Goal: Task Accomplishment & Management: Manage account settings

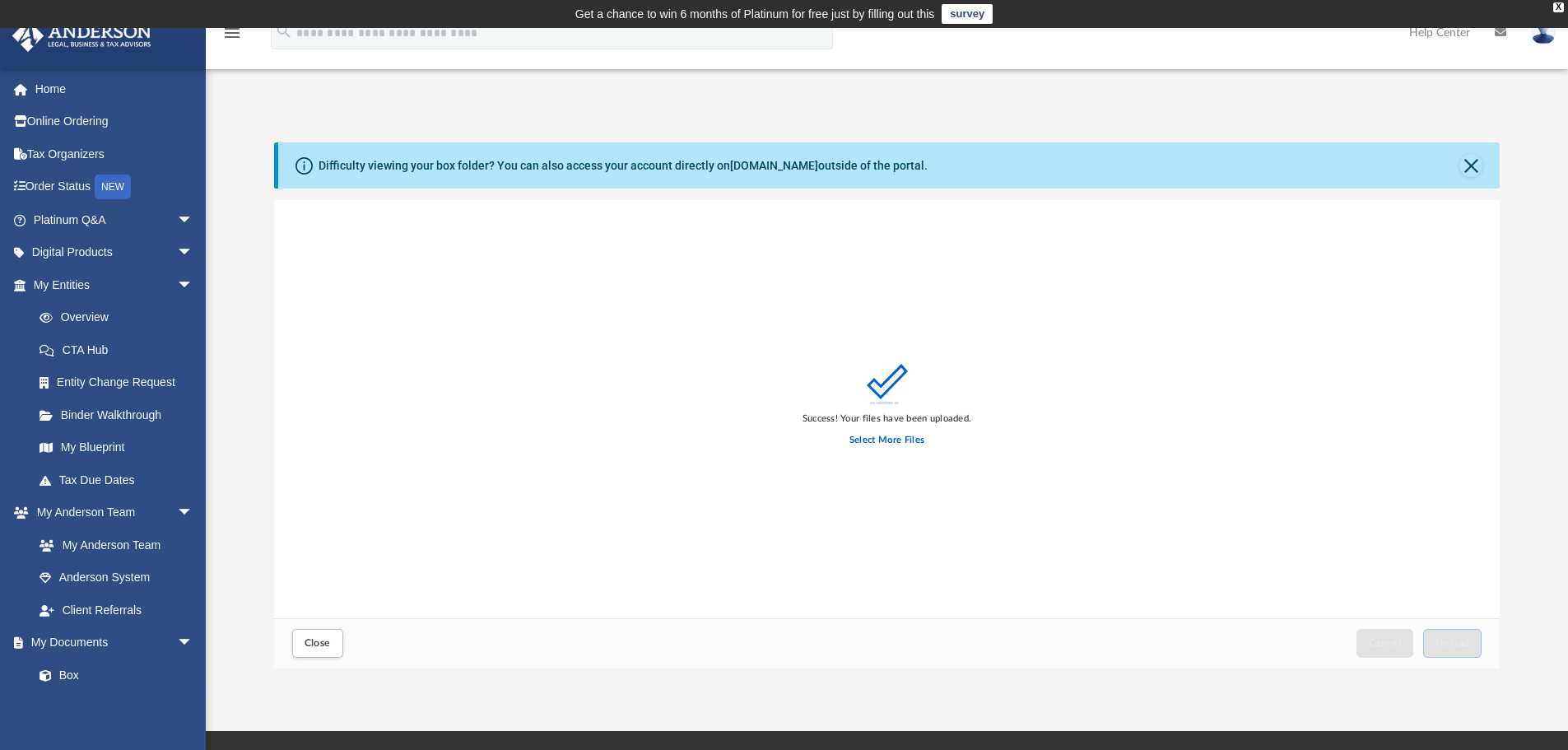
scroll to position [405, 1213]
click at [1464, 167] on button "Close" at bounding box center [1471, 165] width 23 height 23
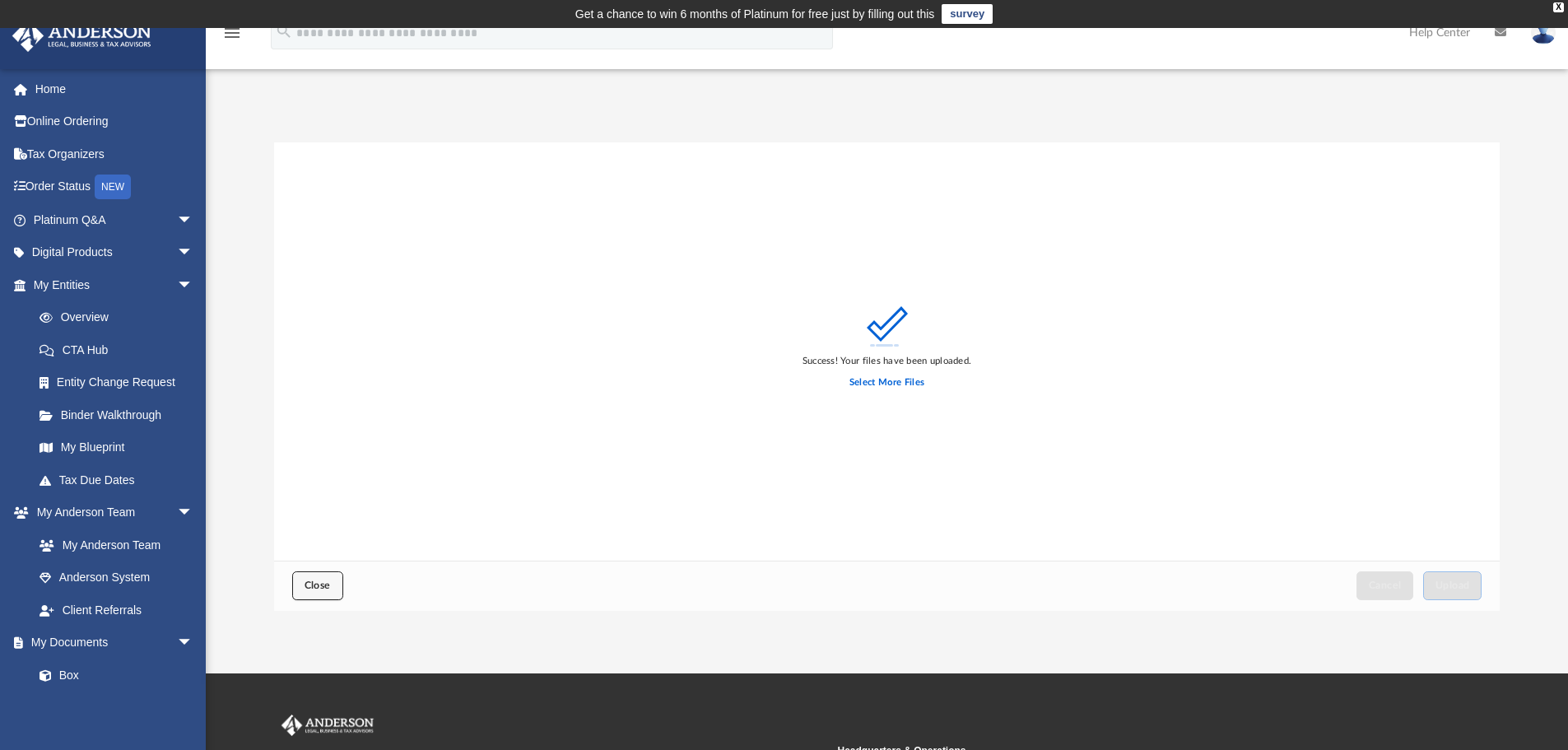
click at [315, 586] on span "Close" at bounding box center [318, 585] width 26 height 10
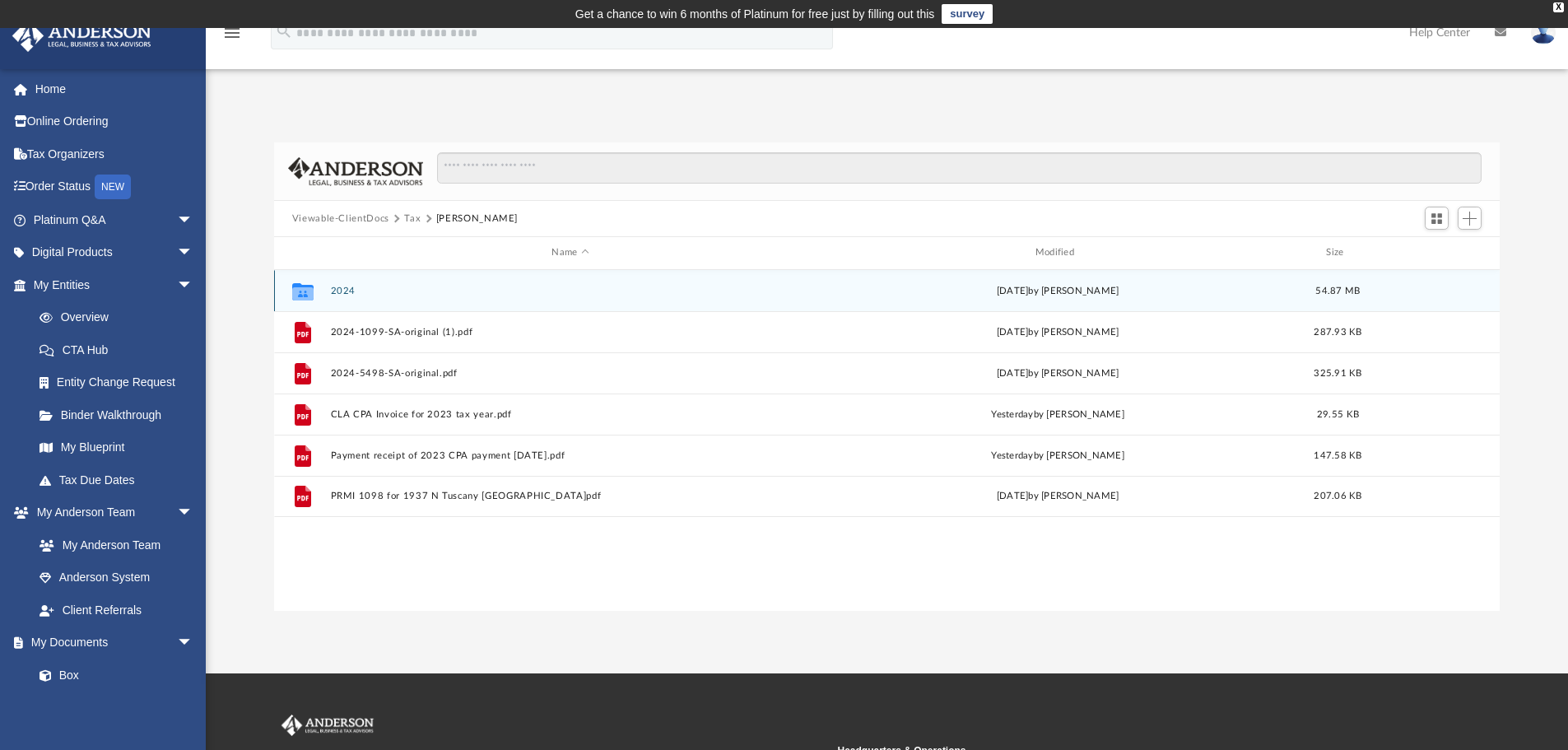
click at [686, 296] on button "2024" at bounding box center [570, 291] width 480 height 11
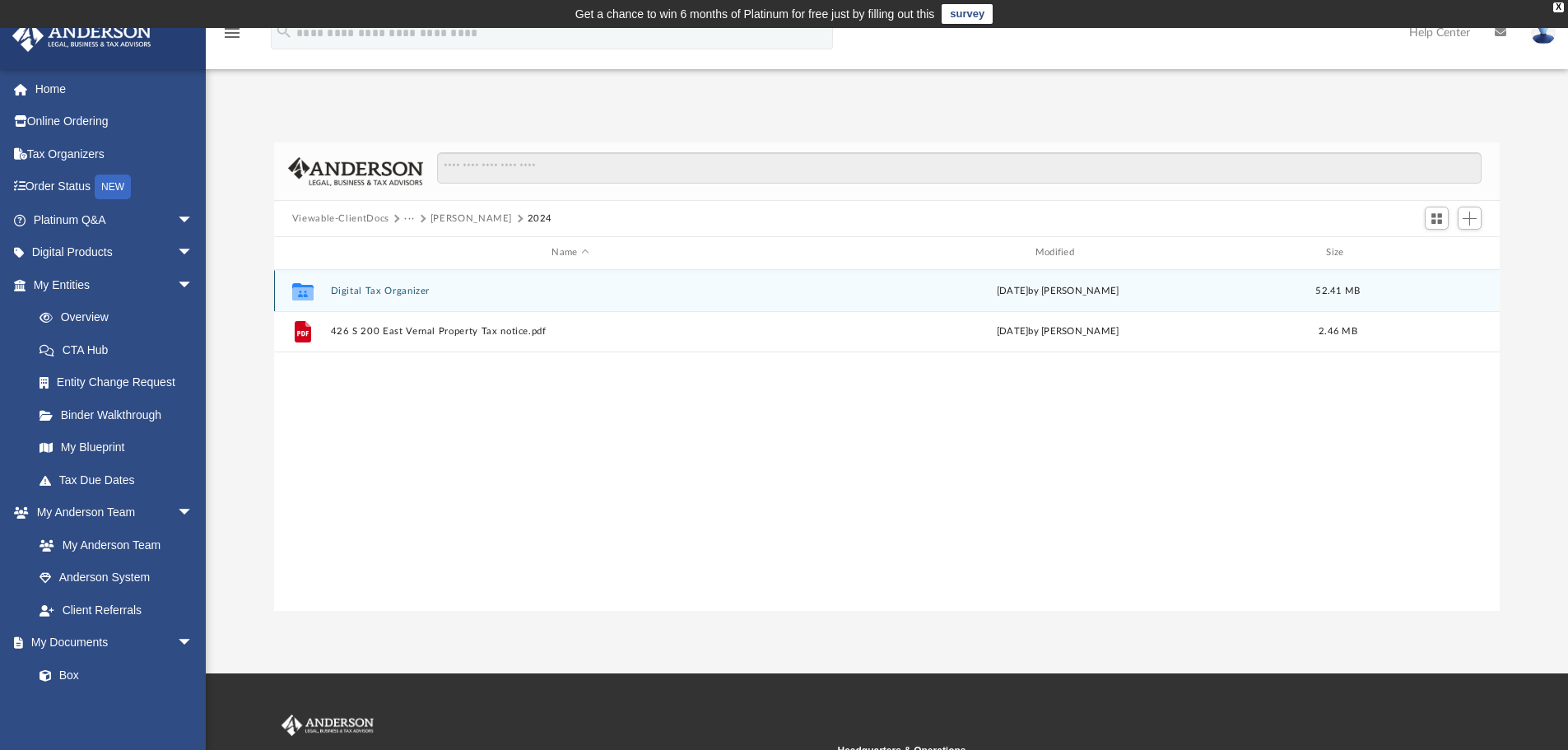
click at [686, 296] on button "Digital Tax Organizer" at bounding box center [570, 291] width 480 height 11
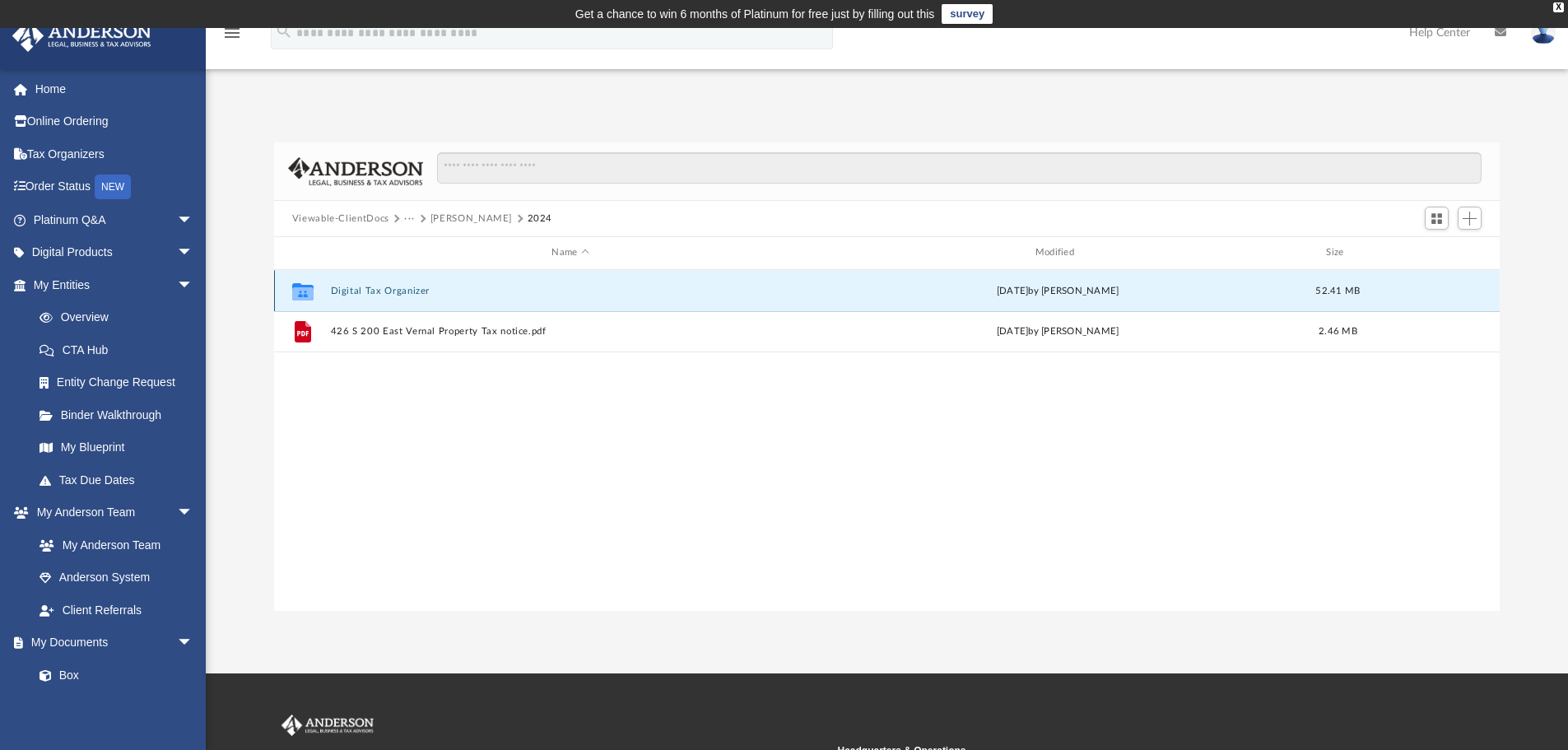
click at [686, 296] on button "Digital Tax Organizer" at bounding box center [570, 291] width 480 height 11
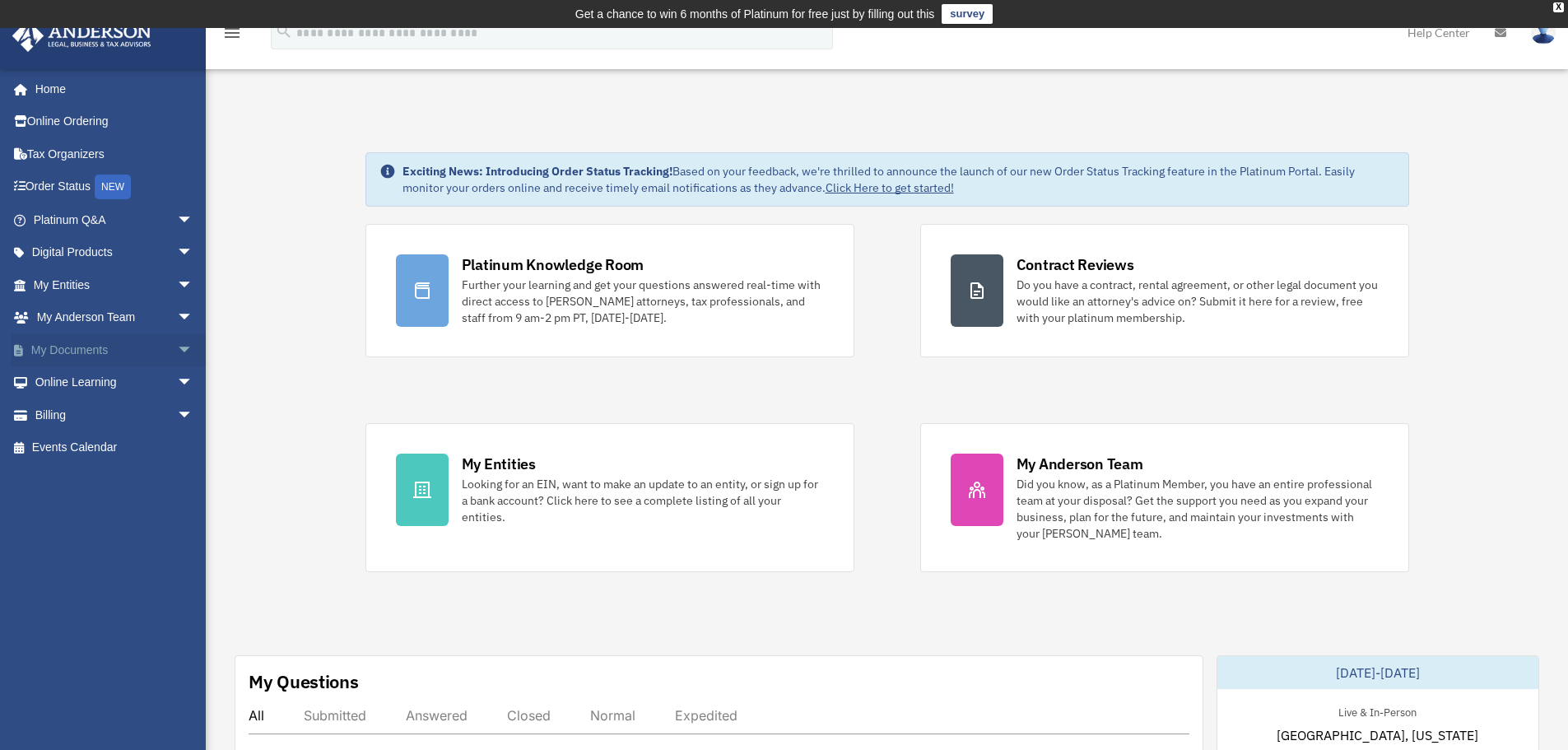
click at [76, 348] on link "My Documents arrow_drop_down" at bounding box center [115, 350] width 207 height 33
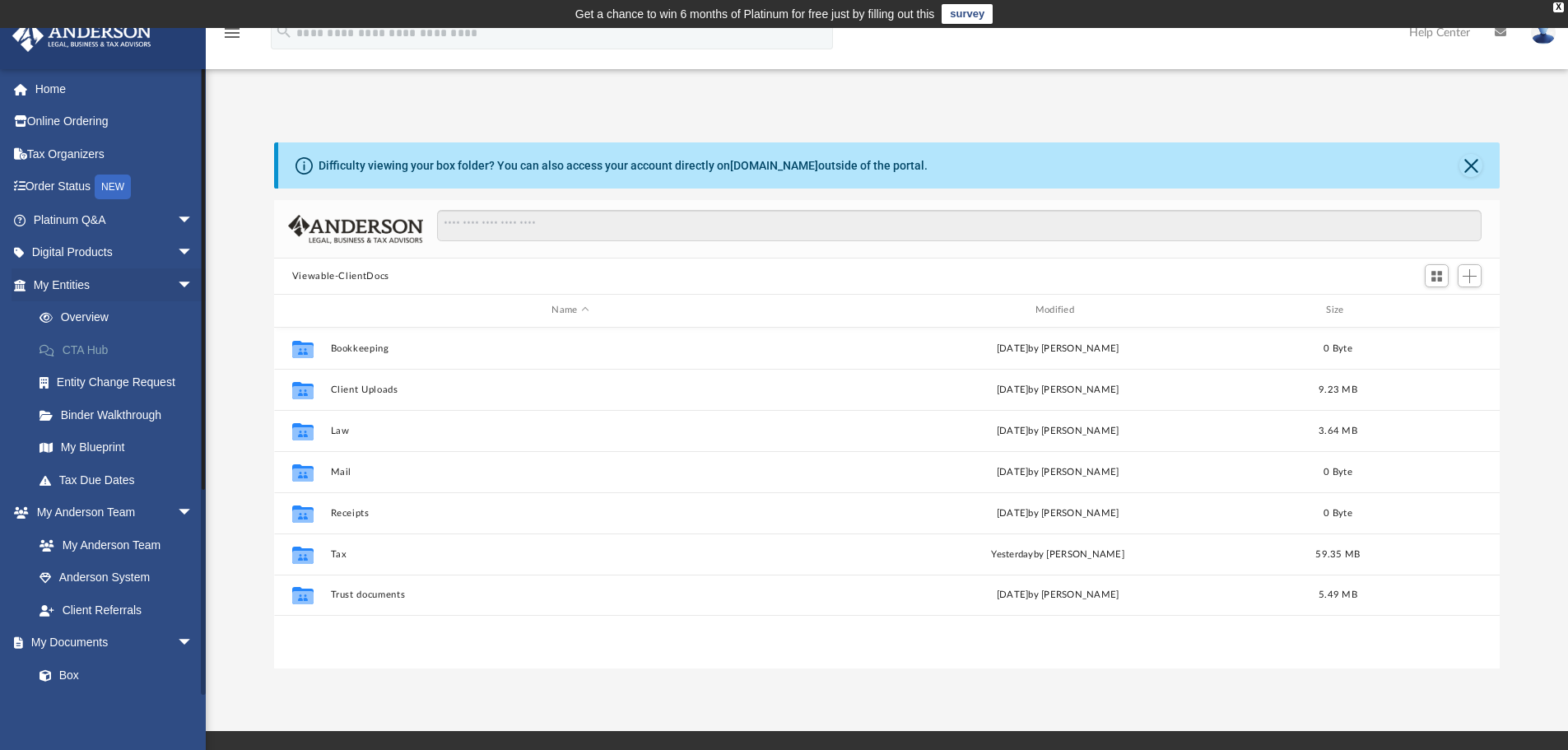
scroll to position [362, 1213]
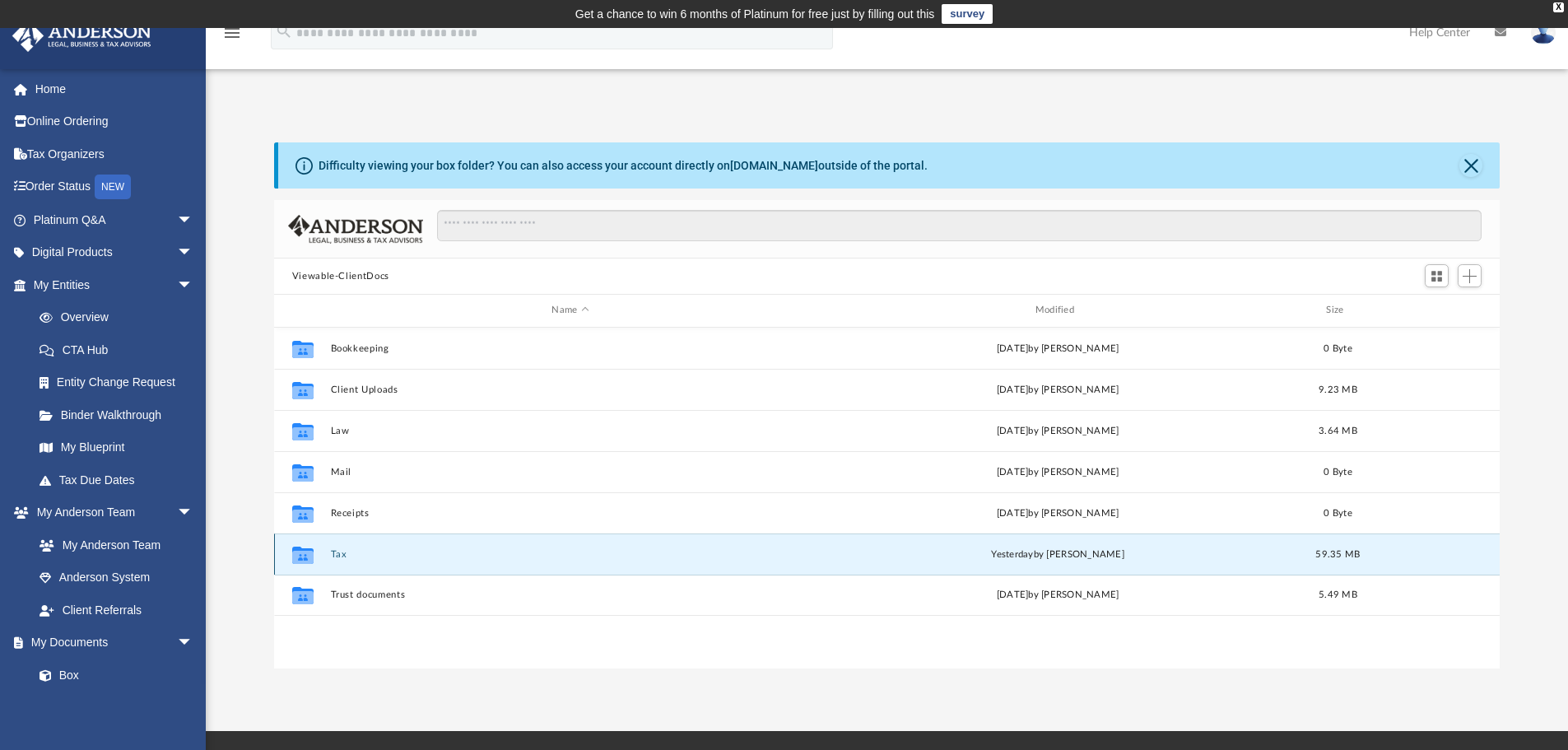
click at [388, 550] on button "Tax" at bounding box center [570, 554] width 480 height 11
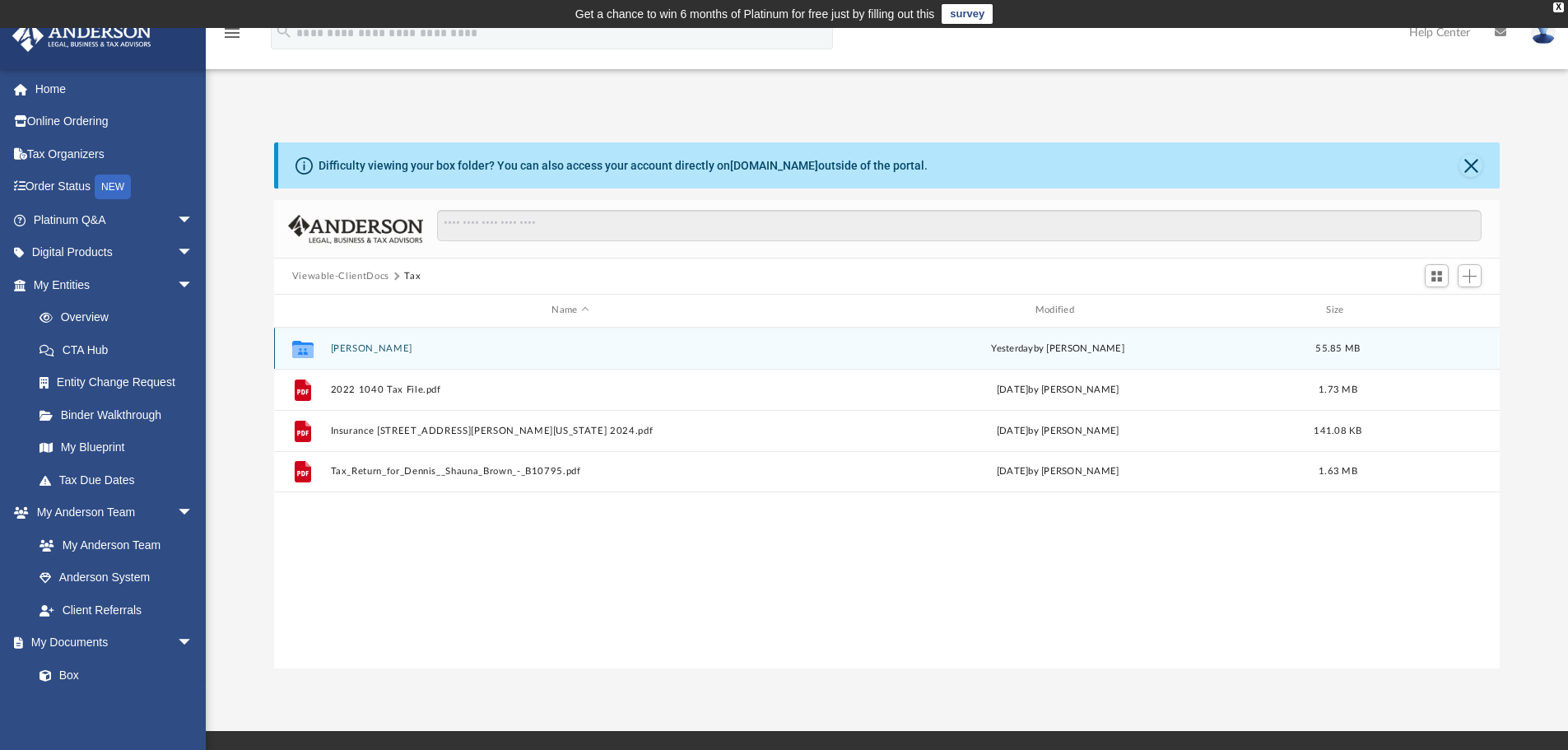
click at [480, 350] on button "[PERSON_NAME]" at bounding box center [570, 349] width 480 height 11
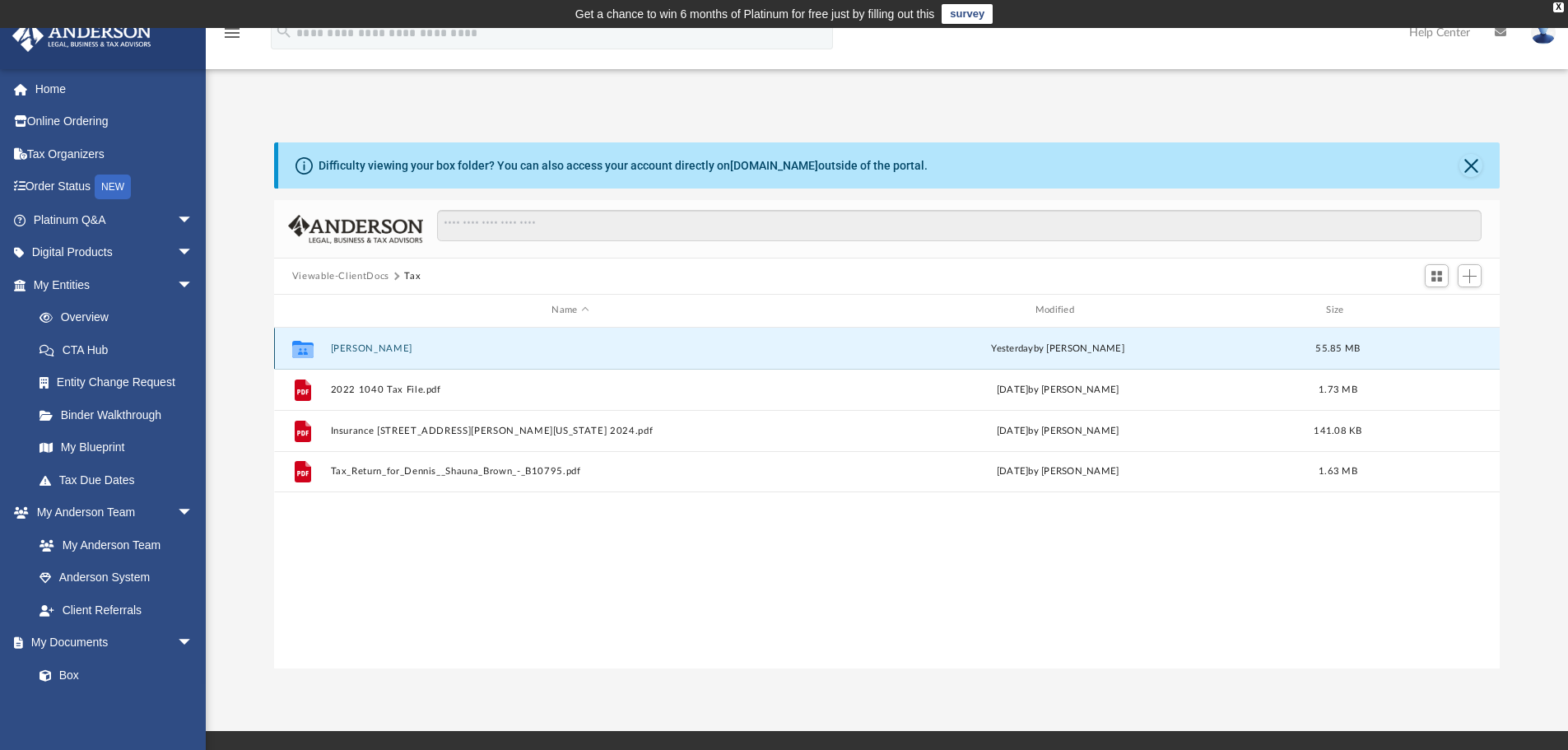
click at [480, 350] on button "[PERSON_NAME]" at bounding box center [570, 349] width 480 height 11
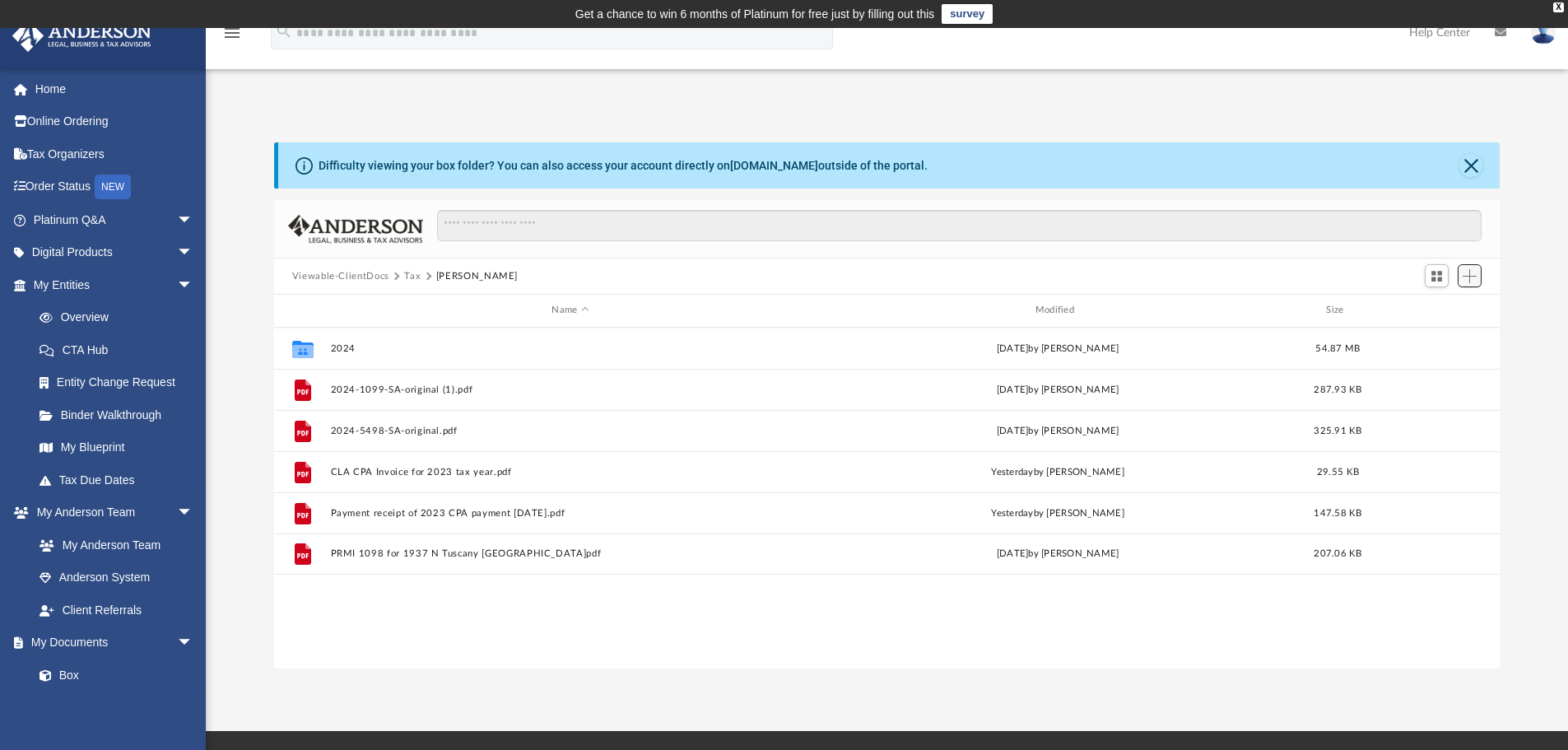
click at [1466, 278] on span "Add" at bounding box center [1470, 276] width 14 height 14
click at [1426, 308] on li "Upload" at bounding box center [1447, 309] width 53 height 17
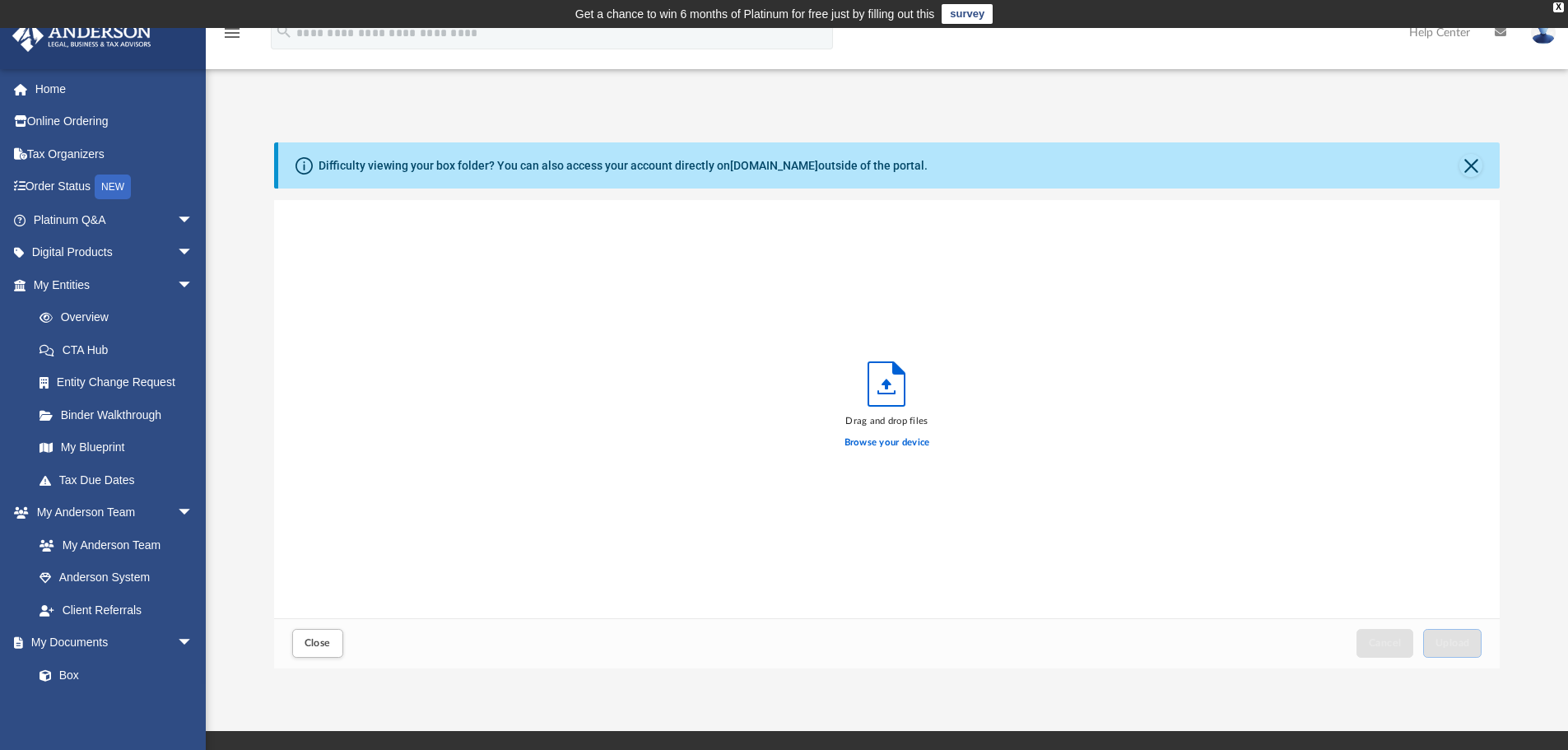
scroll to position [405, 1213]
click at [1442, 638] on span "Upload" at bounding box center [1453, 643] width 35 height 10
